Goal: Navigation & Orientation: Find specific page/section

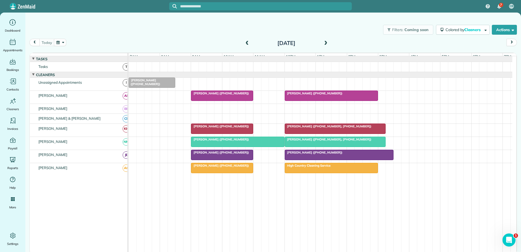
click at [209, 173] on div at bounding box center [222, 168] width 62 height 10
click at [208, 173] on div at bounding box center [222, 168] width 62 height 10
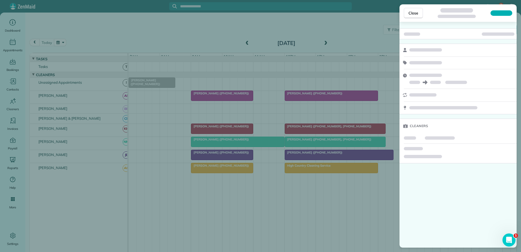
click at [219, 173] on div "Close Cleaners" at bounding box center [260, 126] width 521 height 252
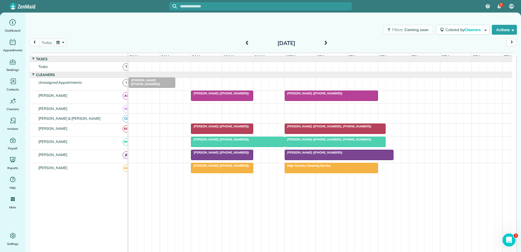
click at [219, 173] on div at bounding box center [222, 168] width 62 height 10
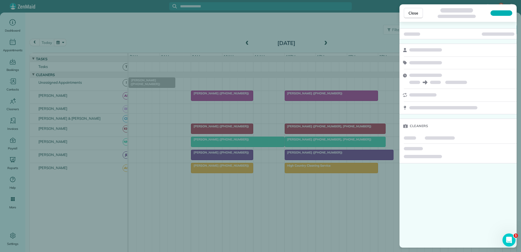
click at [219, 173] on div "Close Cleaners" at bounding box center [260, 126] width 521 height 252
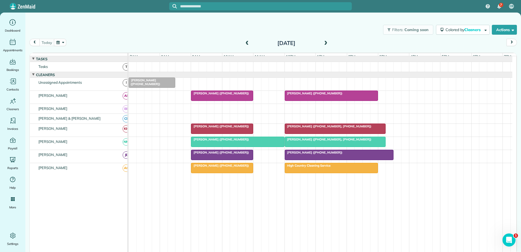
click at [215, 154] on span "[PERSON_NAME] ([PHONE_NUMBER])" at bounding box center [220, 152] width 58 height 4
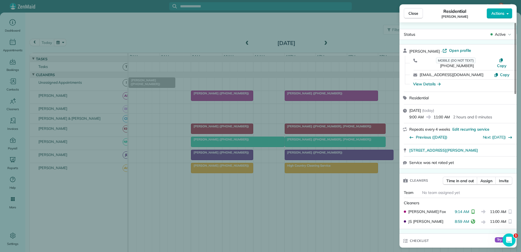
click at [214, 156] on div "Close Residential [PERSON_NAME] Actions Status Active [PERSON_NAME] · Open prof…" at bounding box center [260, 126] width 521 height 252
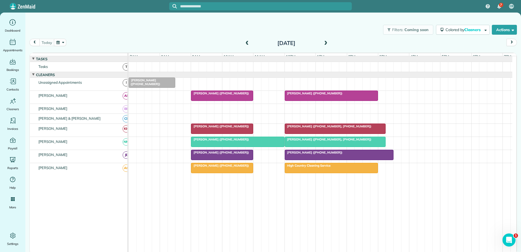
click at [228, 167] on span "[PERSON_NAME] ([PHONE_NUMBER])" at bounding box center [220, 166] width 58 height 4
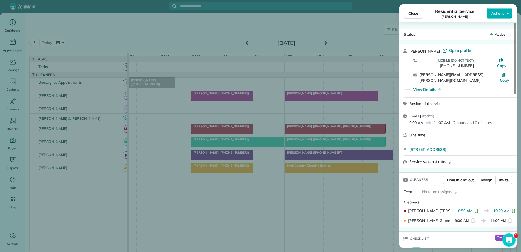
click at [228, 168] on div "Close Residential Service [PERSON_NAME] Actions Status Active [PERSON_NAME] · O…" at bounding box center [260, 126] width 521 height 252
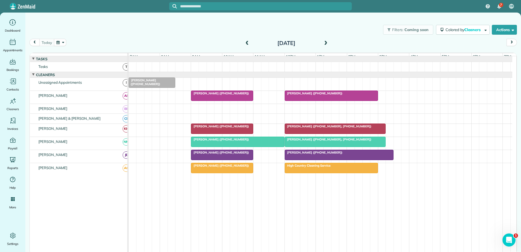
click at [207, 172] on div at bounding box center [222, 168] width 62 height 10
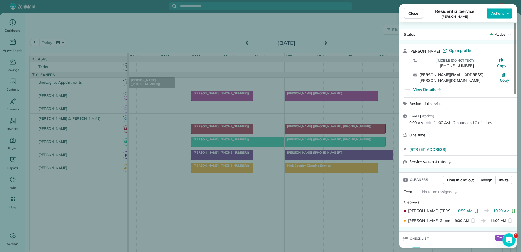
click at [207, 172] on div "Close Residential Service [PERSON_NAME] Actions Status Active [PERSON_NAME] · O…" at bounding box center [260, 126] width 521 height 252
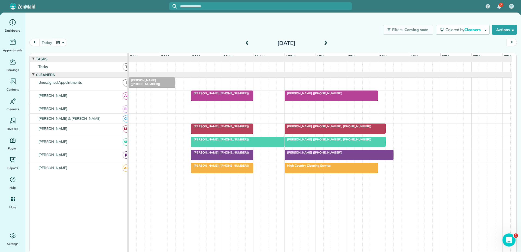
click at [313, 173] on div at bounding box center [331, 168] width 93 height 10
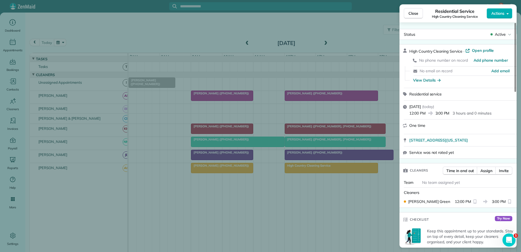
click at [313, 173] on div "Close Residential Service High Country Cleaning Service Actions Status Active H…" at bounding box center [260, 126] width 521 height 252
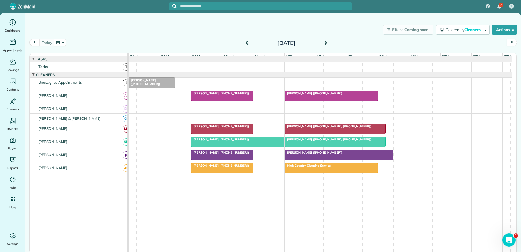
click at [219, 167] on span "[PERSON_NAME] ([PHONE_NUMBER])" at bounding box center [220, 166] width 58 height 4
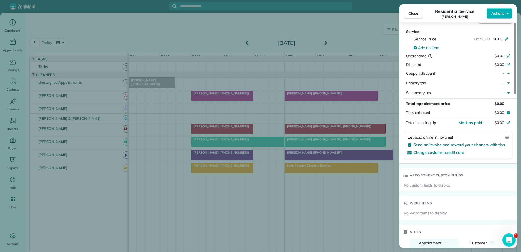
scroll to position [438, 0]
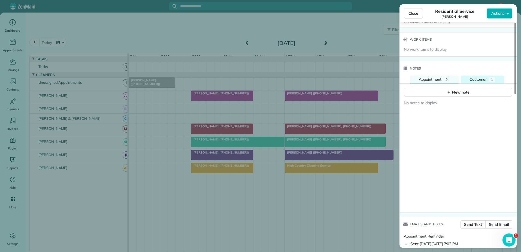
click at [474, 76] on button "Customer 1" at bounding box center [482, 80] width 43 height 8
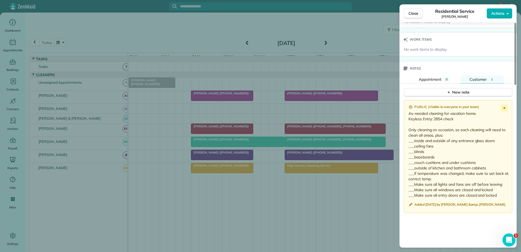
scroll to position [328, 0]
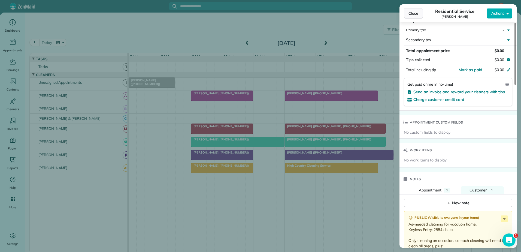
click at [409, 14] on span "Close" at bounding box center [414, 13] width 10 height 5
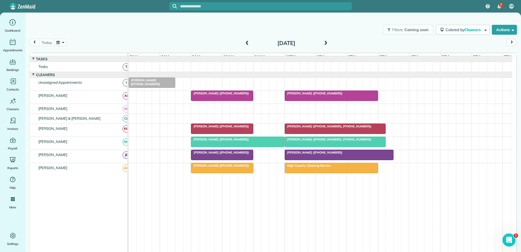
click at [218, 146] on div at bounding box center [237, 142] width 93 height 10
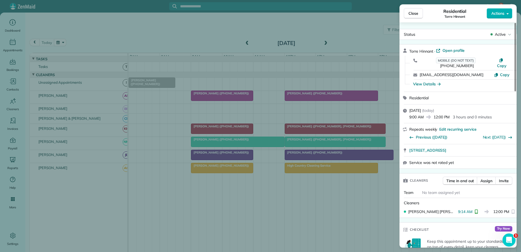
click at [218, 146] on div "Close Residential Torre Hinnant Actions Status Active Torre Hinnant · Open prof…" at bounding box center [260, 126] width 521 height 252
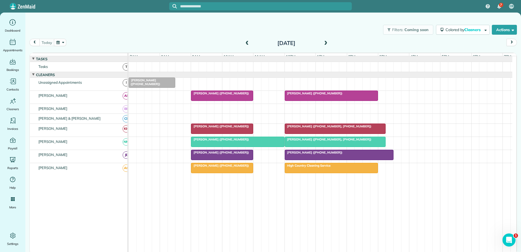
click at [212, 159] on div at bounding box center [222, 155] width 62 height 10
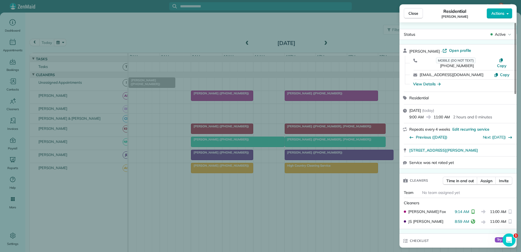
click at [212, 159] on div "Close Residential [PERSON_NAME] Actions Status Active [PERSON_NAME] · Open prof…" at bounding box center [260, 126] width 521 height 252
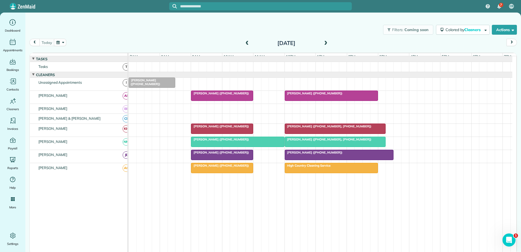
click at [209, 132] on div at bounding box center [222, 129] width 62 height 10
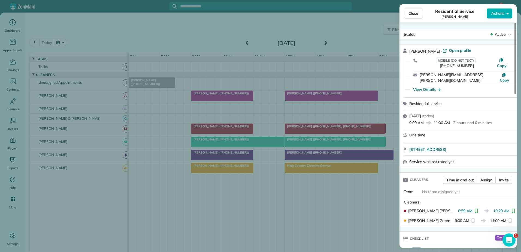
click at [209, 132] on div "Close Residential Service [PERSON_NAME] Actions Status Active [PERSON_NAME] · O…" at bounding box center [260, 126] width 521 height 252
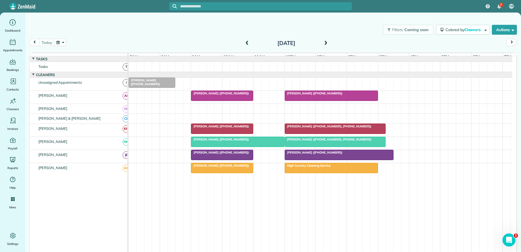
click at [209, 132] on div at bounding box center [222, 129] width 62 height 10
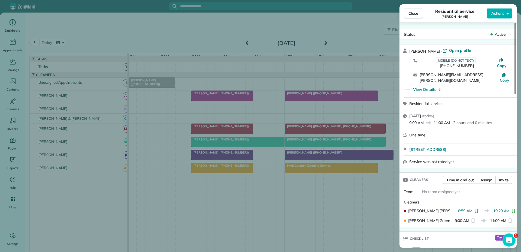
click at [209, 132] on div "Close Residential Service [PERSON_NAME] Actions Status Active [PERSON_NAME] · O…" at bounding box center [260, 126] width 521 height 252
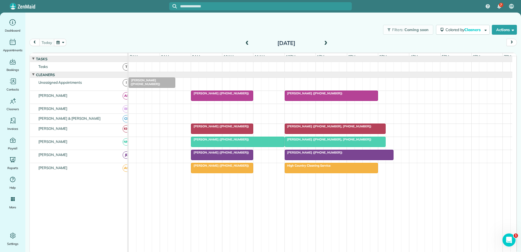
click at [296, 128] on span "[PERSON_NAME] ([PHONE_NUMBER], [PHONE_NUMBER])" at bounding box center [328, 126] width 87 height 4
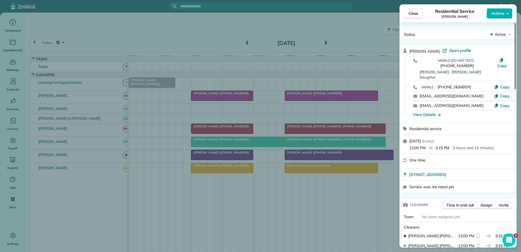
click at [296, 132] on div "Close Residential Service [PERSON_NAME] Actions Status Active [PERSON_NAME] · O…" at bounding box center [260, 126] width 521 height 252
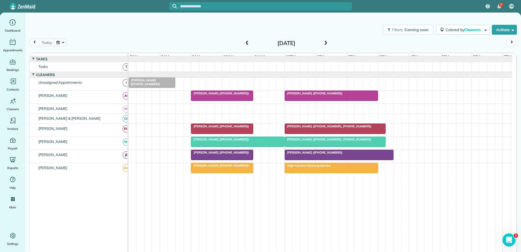
click at [238, 133] on div at bounding box center [222, 129] width 62 height 10
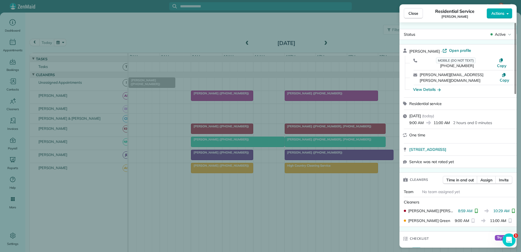
click at [238, 133] on div "Close Residential Service [PERSON_NAME] Actions Status Active [PERSON_NAME] · O…" at bounding box center [260, 126] width 521 height 252
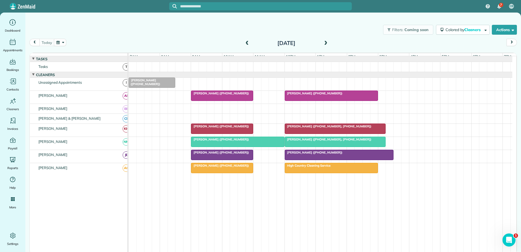
click at [294, 160] on div at bounding box center [339, 155] width 108 height 10
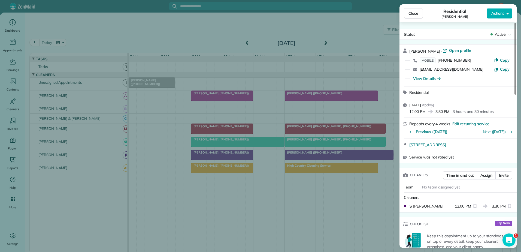
click at [294, 161] on div "Close Residential [PERSON_NAME] Actions Status Active [PERSON_NAME] · Open prof…" at bounding box center [260, 126] width 521 height 252
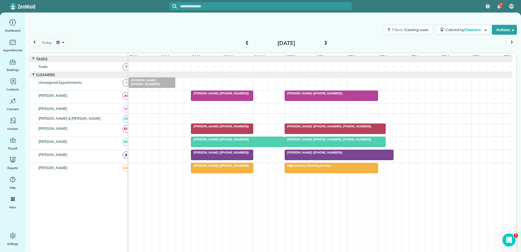
click at [293, 134] on div at bounding box center [335, 129] width 101 height 10
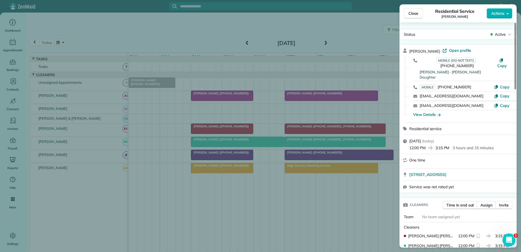
click at [293, 134] on div "Close Residential Service [PERSON_NAME] Actions Status Active [PERSON_NAME] · O…" at bounding box center [260, 126] width 521 height 252
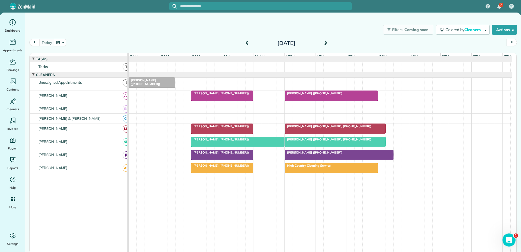
click at [292, 147] on div at bounding box center [335, 142] width 101 height 10
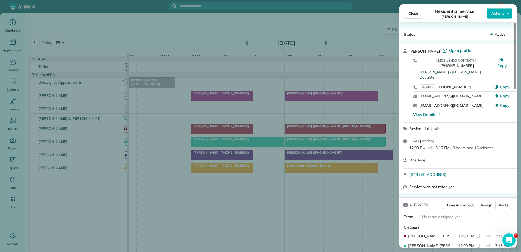
click at [292, 147] on div "Close Residential Service [PERSON_NAME] Actions Status Active [PERSON_NAME] · O…" at bounding box center [260, 126] width 521 height 252
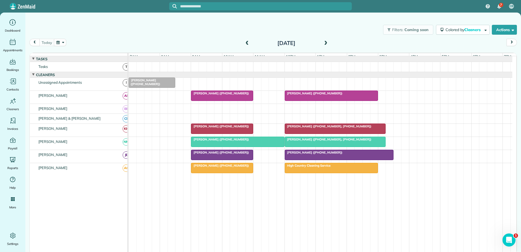
click at [266, 147] on div at bounding box center [237, 142] width 93 height 10
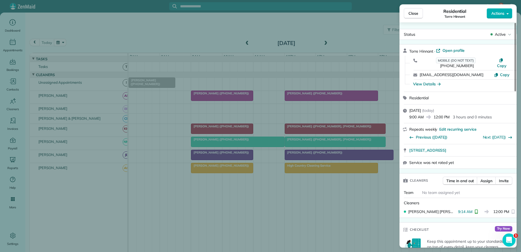
click at [266, 149] on div "Close Residential Torre Hinnant Actions Status Active Torre Hinnant · Open prof…" at bounding box center [260, 126] width 521 height 252
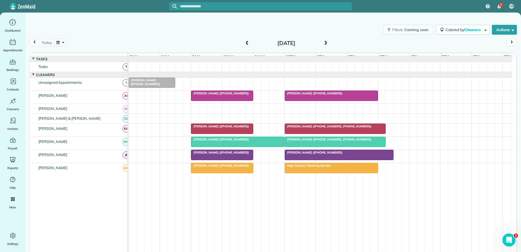
click at [241, 133] on div at bounding box center [222, 129] width 62 height 10
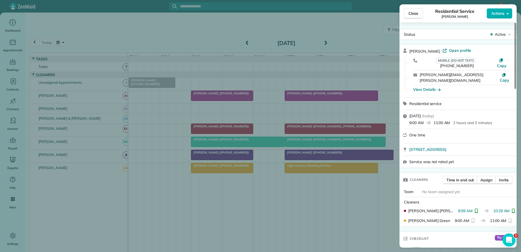
click at [241, 133] on div "Close Residential Service [PERSON_NAME] Actions Status Active [PERSON_NAME] · O…" at bounding box center [260, 126] width 521 height 252
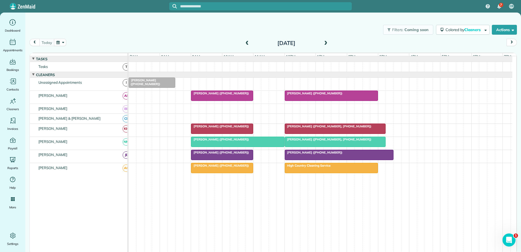
click at [241, 133] on div at bounding box center [222, 129] width 62 height 10
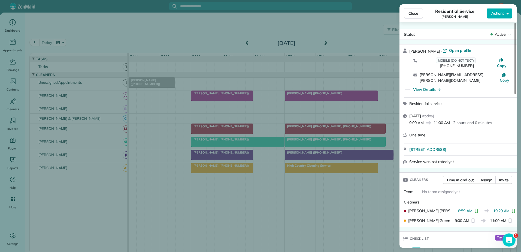
click at [245, 133] on div "Close Residential Service [PERSON_NAME] Actions Status Active [PERSON_NAME] · O…" at bounding box center [260, 126] width 521 height 252
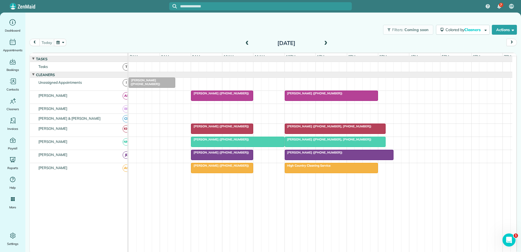
click at [308, 167] on span "High Country Cleaning Service" at bounding box center [308, 166] width 46 height 4
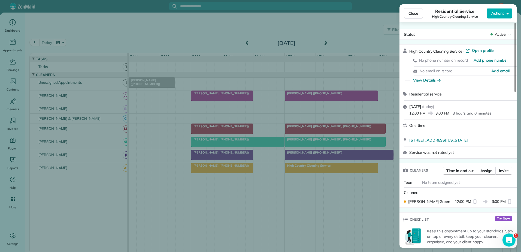
click at [308, 171] on div "Close Residential Service High Country Cleaning Service Actions Status Active H…" at bounding box center [260, 126] width 521 height 252
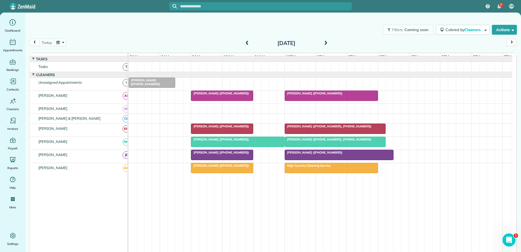
click at [242, 133] on div at bounding box center [222, 129] width 62 height 10
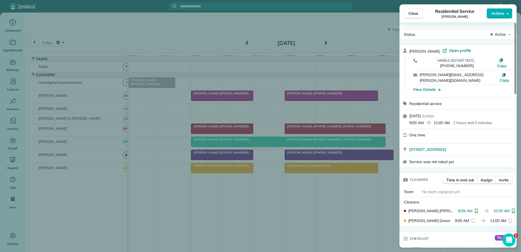
click at [241, 133] on div "Close Residential Service [PERSON_NAME] Actions Status Active [PERSON_NAME] · O…" at bounding box center [260, 126] width 521 height 252
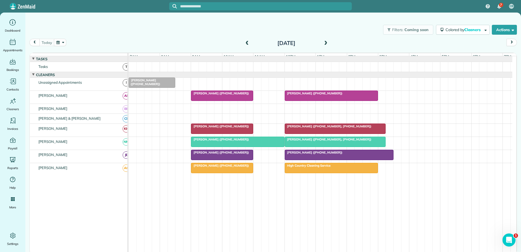
click at [246, 41] on span at bounding box center [247, 43] width 6 height 5
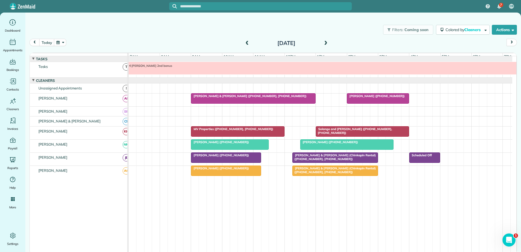
scroll to position [4, 0]
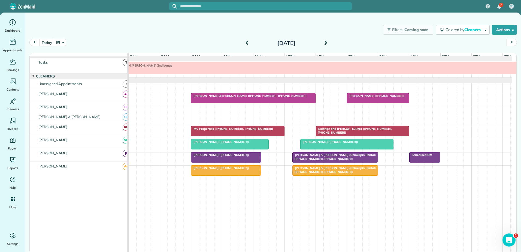
click at [227, 128] on span "MV Properties ([PHONE_NUMBER], [PHONE_NUMBER])" at bounding box center [232, 129] width 83 height 4
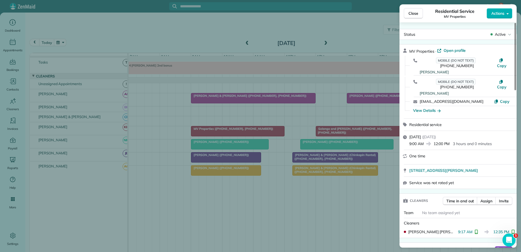
click at [329, 132] on div "Close Residential Service MV Properties Actions Status Active MV Properties · O…" at bounding box center [260, 126] width 521 height 252
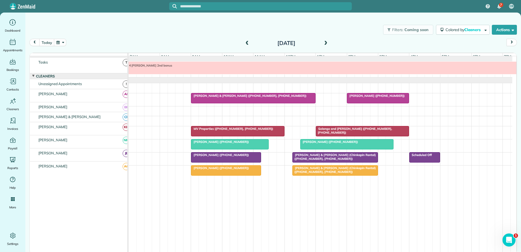
click at [329, 132] on div at bounding box center [362, 131] width 93 height 10
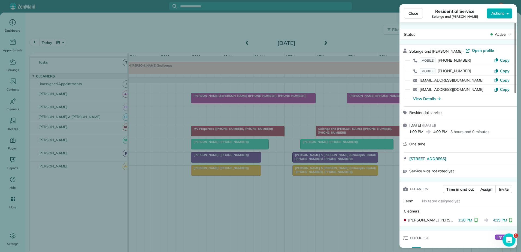
click at [329, 132] on div "Close Residential Service Solange and [PERSON_NAME] Actions Status Active Solan…" at bounding box center [260, 126] width 521 height 252
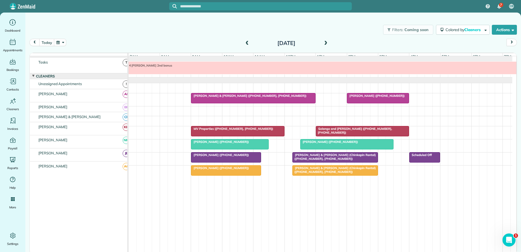
click at [286, 97] on div "[PERSON_NAME] & [PERSON_NAME] ([PHONE_NUMBER], [PHONE_NUMBER])" at bounding box center [253, 96] width 121 height 4
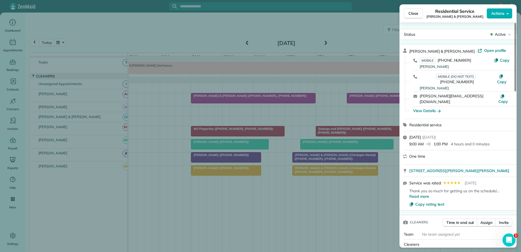
click at [286, 97] on div "Close Residential Service [PERSON_NAME] & [PERSON_NAME] Actions Status Active […" at bounding box center [260, 126] width 521 height 252
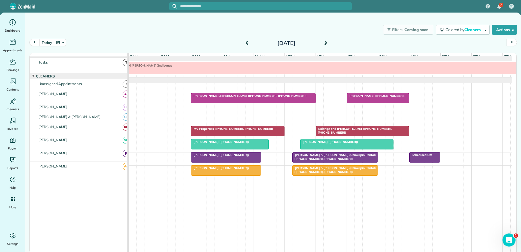
click at [307, 155] on span "[PERSON_NAME] & [PERSON_NAME] (Chinkapin Rental) ([PHONE_NUMBER], [PHONE_NUMBER…" at bounding box center [334, 157] width 84 height 8
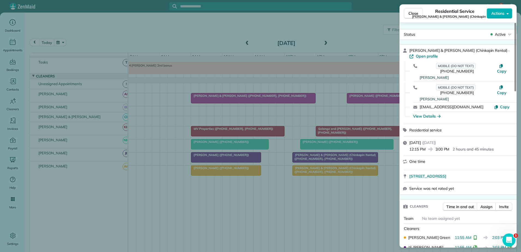
click at [255, 110] on div "Close Residential Service [PERSON_NAME] & [PERSON_NAME] (Chinkapin Rental) Acti…" at bounding box center [260, 126] width 521 height 252
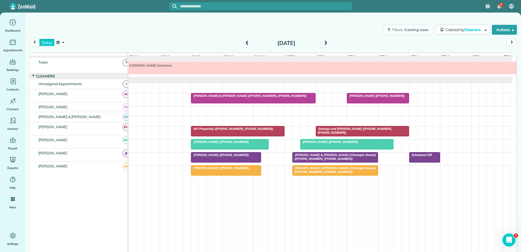
click at [48, 43] on button "today" at bounding box center [46, 42] width 15 height 7
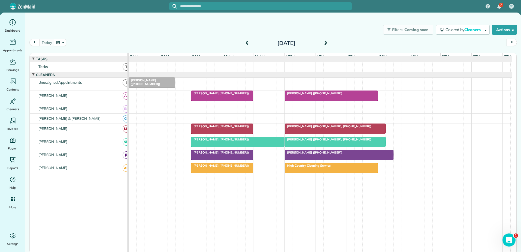
click at [308, 173] on div at bounding box center [331, 168] width 93 height 10
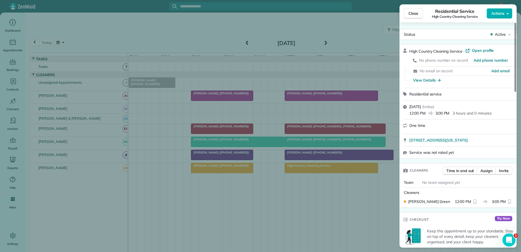
click at [308, 171] on div "Close Residential Service High Country Cleaning Service Actions Status Active H…" at bounding box center [260, 126] width 521 height 252
